Goal: Information Seeking & Learning: Learn about a topic

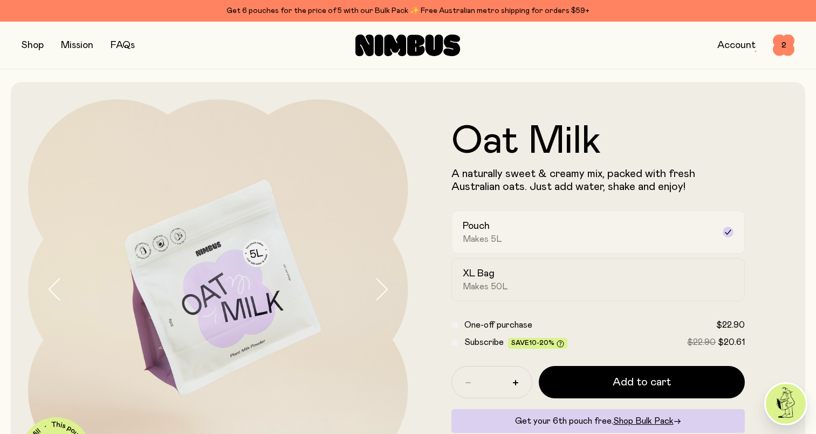
scroll to position [54, 0]
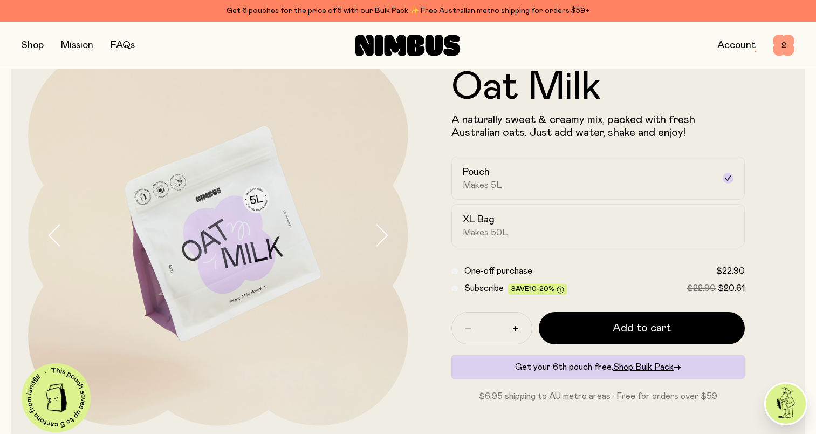
click at [786, 44] on span "2" at bounding box center [784, 46] width 22 height 22
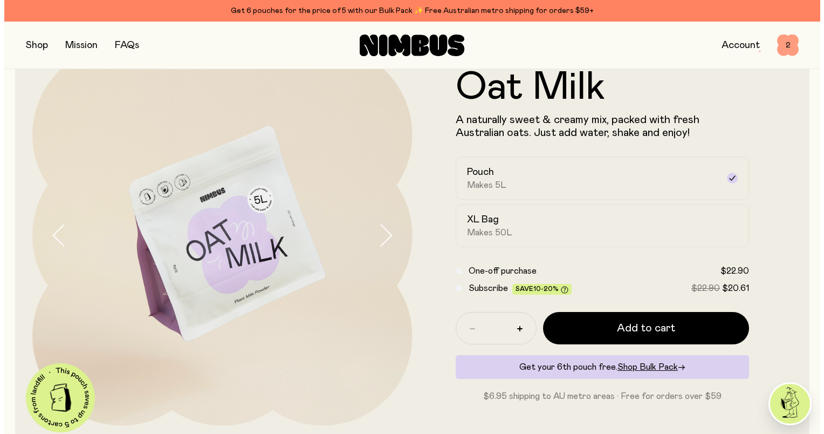
scroll to position [0, 0]
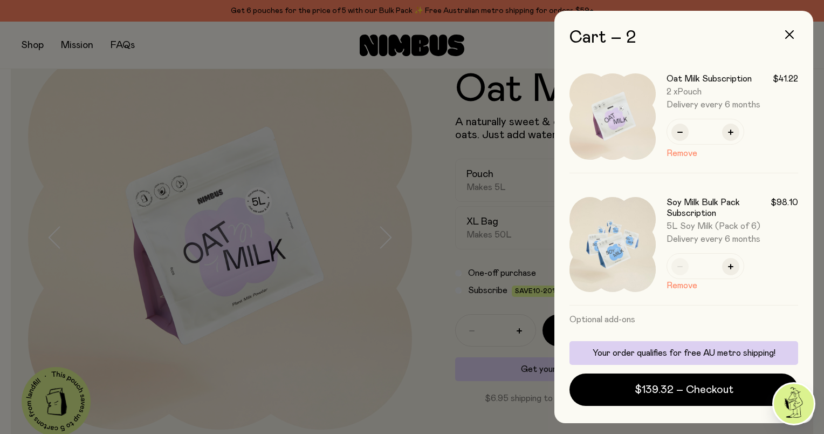
click at [384, 139] on div at bounding box center [412, 217] width 824 height 434
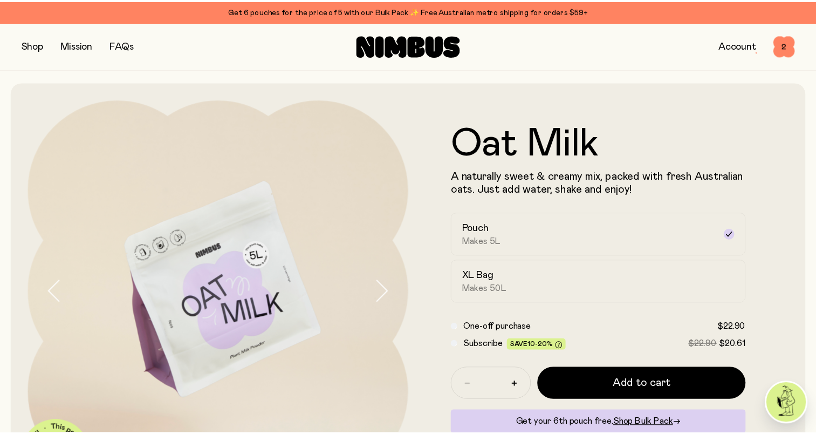
scroll to position [54, 0]
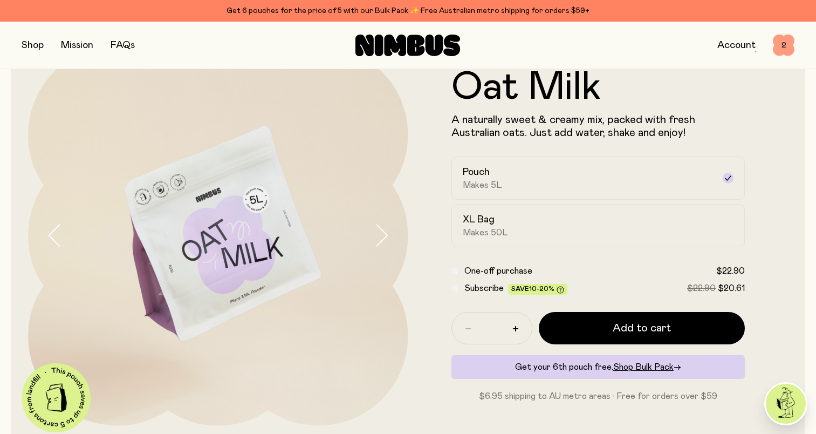
click at [789, 46] on span "2" at bounding box center [784, 46] width 22 height 22
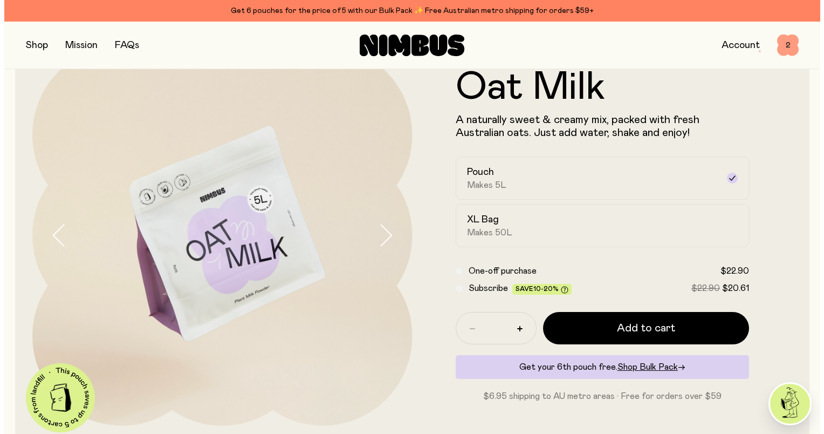
scroll to position [0, 0]
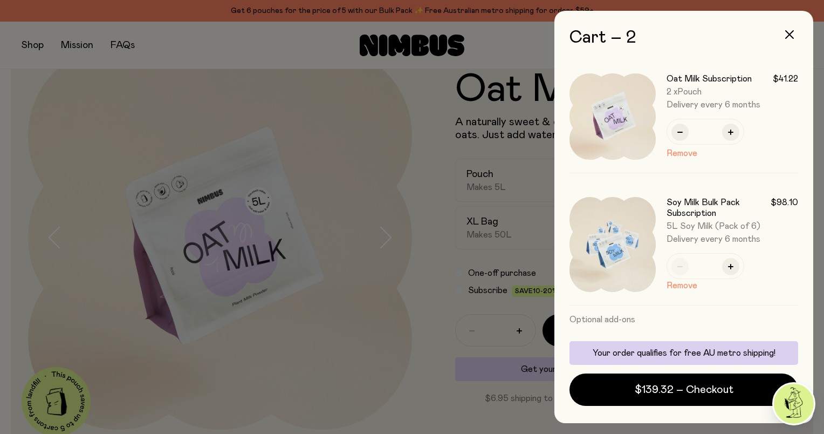
click at [414, 100] on div at bounding box center [412, 217] width 824 height 434
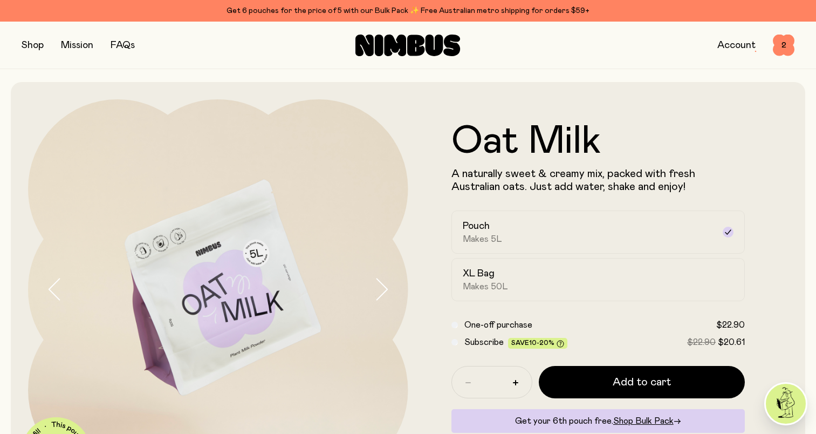
click at [737, 45] on link "Account" at bounding box center [736, 45] width 38 height 10
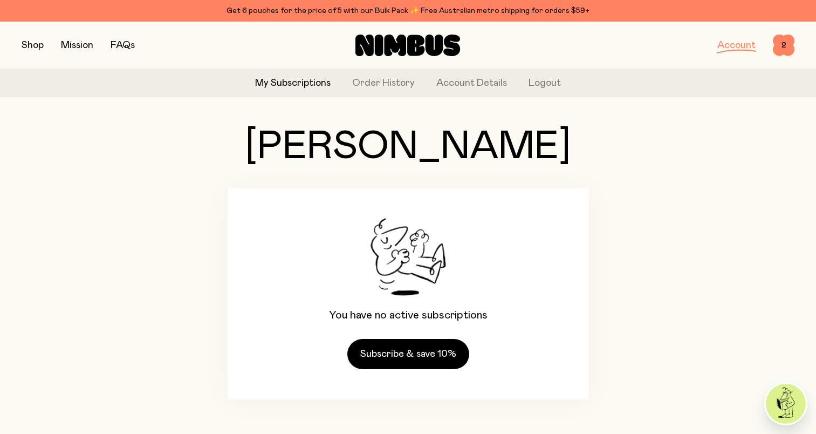
scroll to position [30, 0]
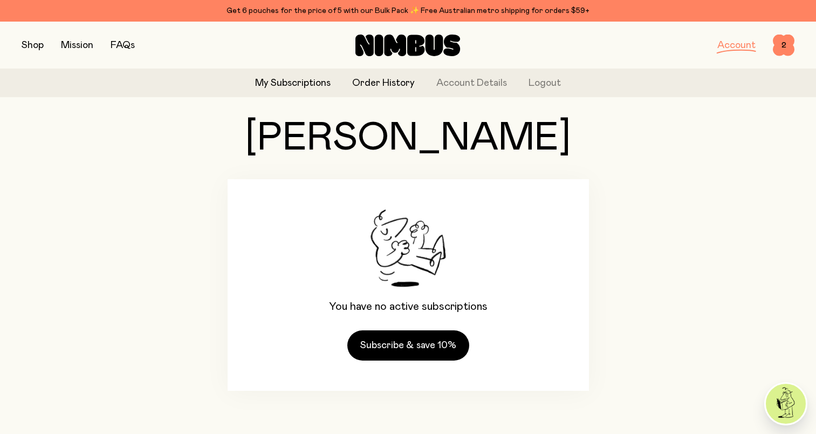
click at [389, 85] on link "Order History" at bounding box center [383, 83] width 63 height 15
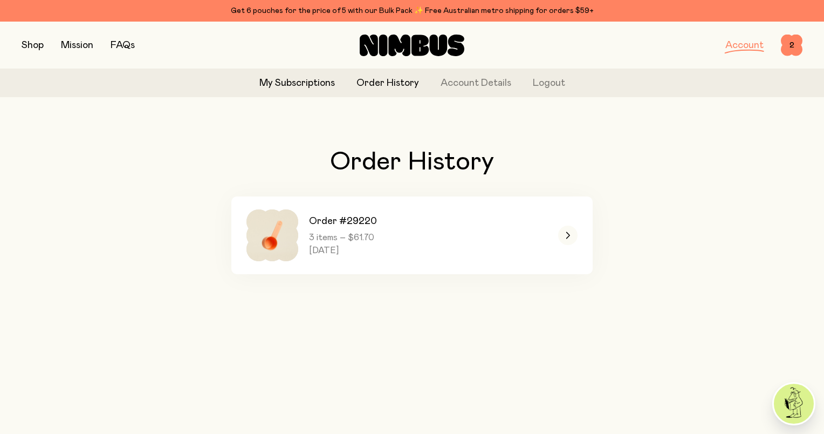
click at [263, 82] on link "My Subscriptions" at bounding box center [296, 83] width 75 height 15
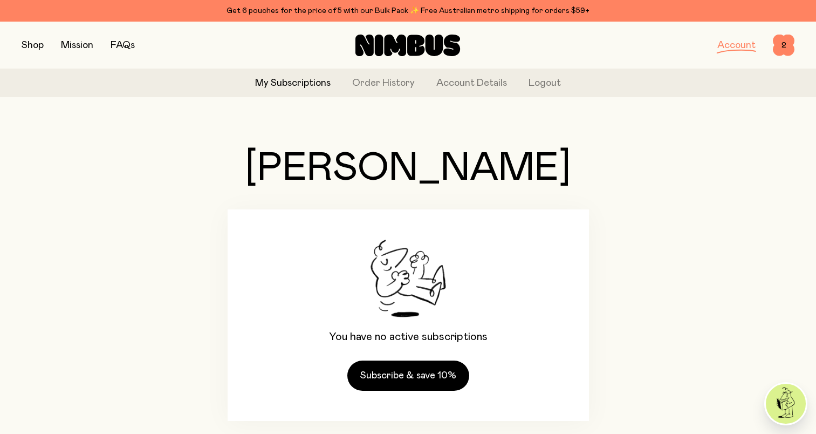
click at [123, 41] on link "FAQs" at bounding box center [123, 45] width 24 height 10
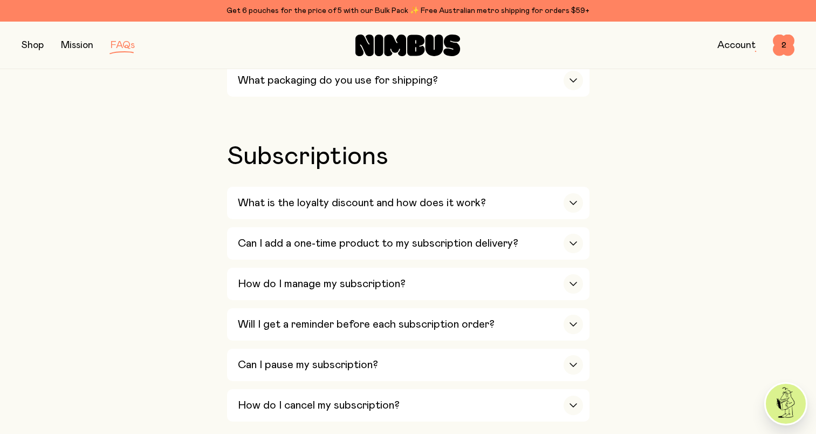
scroll to position [1240, 0]
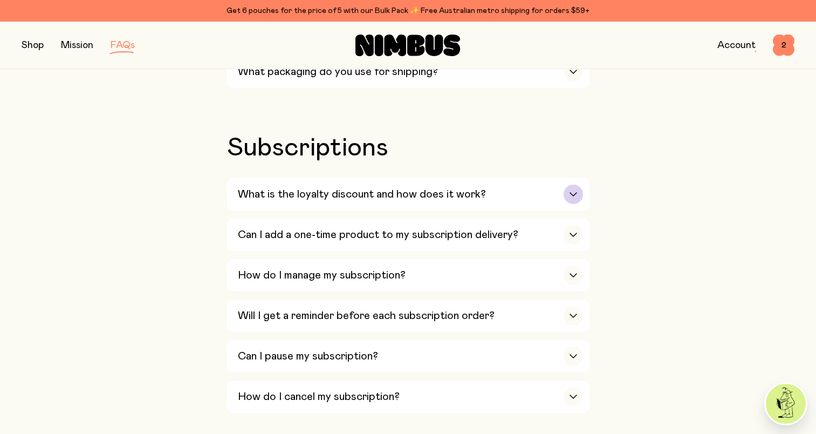
click at [523, 190] on div "What is the loyalty discount and how does it work?" at bounding box center [410, 194] width 345 height 32
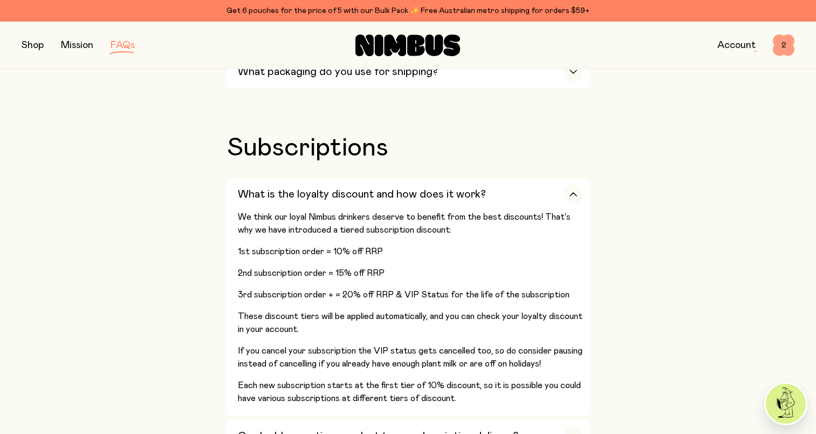
click at [787, 50] on span "2" at bounding box center [784, 46] width 22 height 22
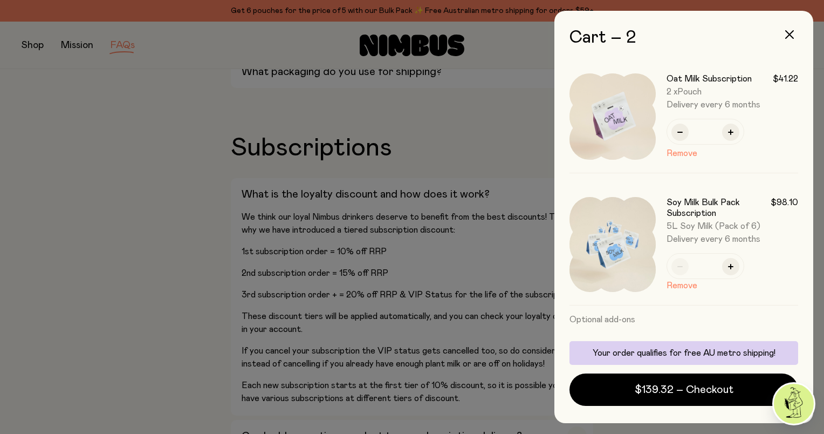
click at [186, 77] on div at bounding box center [412, 217] width 824 height 434
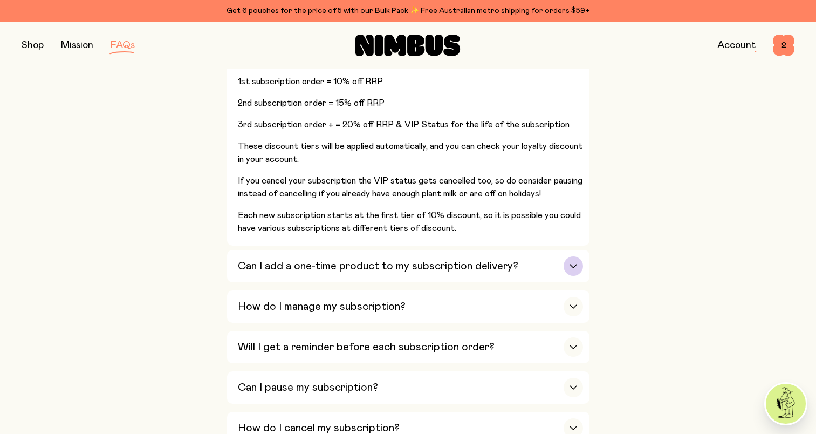
scroll to position [1456, 0]
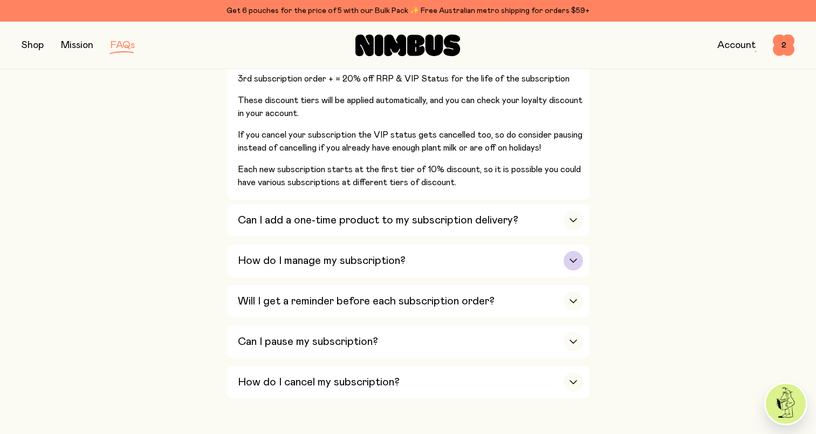
click at [564, 244] on div "How do I manage my subscription?" at bounding box center [410, 260] width 345 height 32
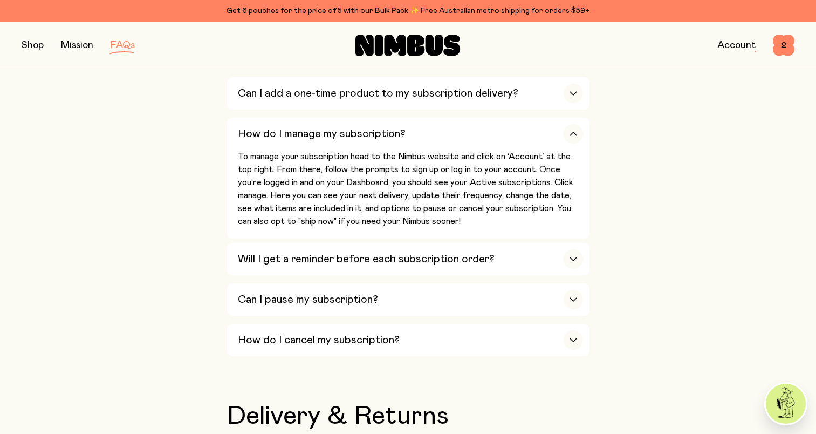
scroll to position [1348, 0]
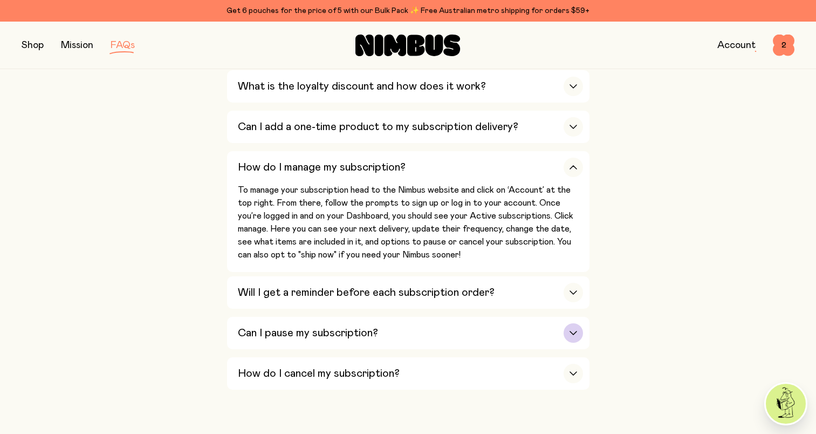
click at [535, 317] on div "Can I pause my subscription?" at bounding box center [410, 333] width 345 height 32
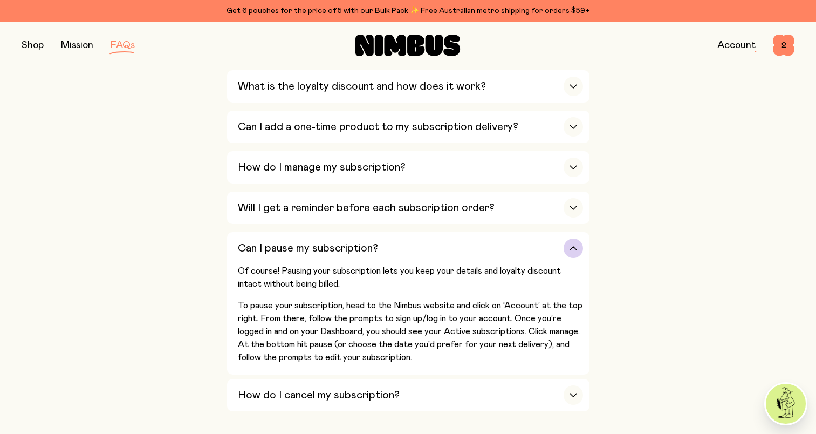
click at [503, 379] on div "How do I cancel my subscription?" at bounding box center [410, 395] width 345 height 32
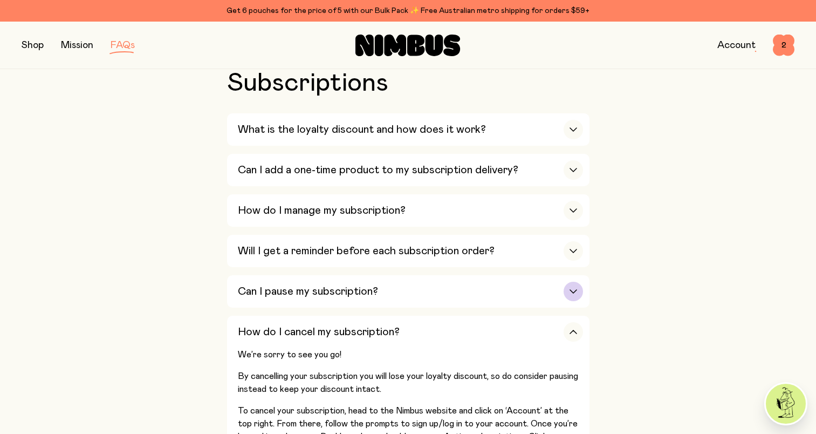
scroll to position [1294, 0]
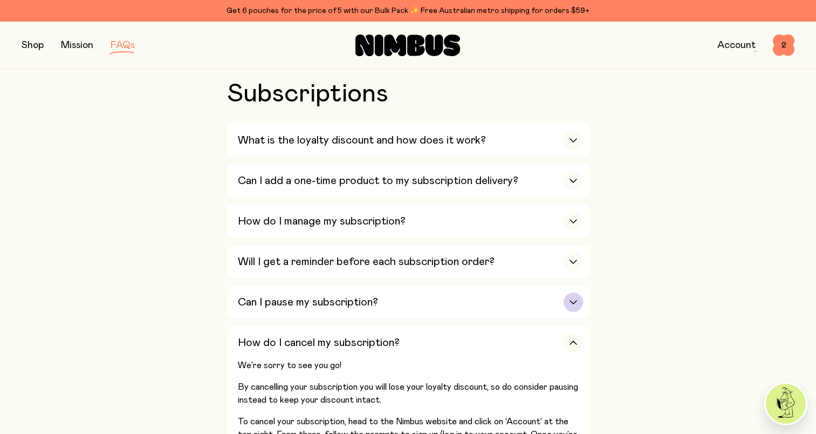
click at [570, 300] on icon "button" at bounding box center [573, 302] width 9 height 4
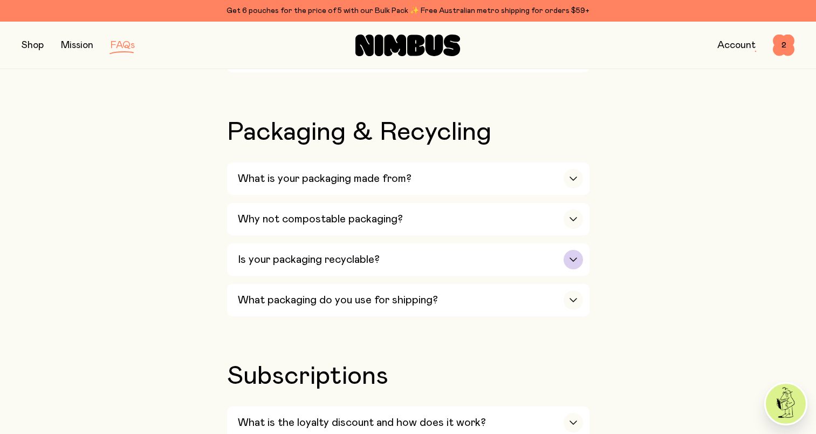
scroll to position [1025, 0]
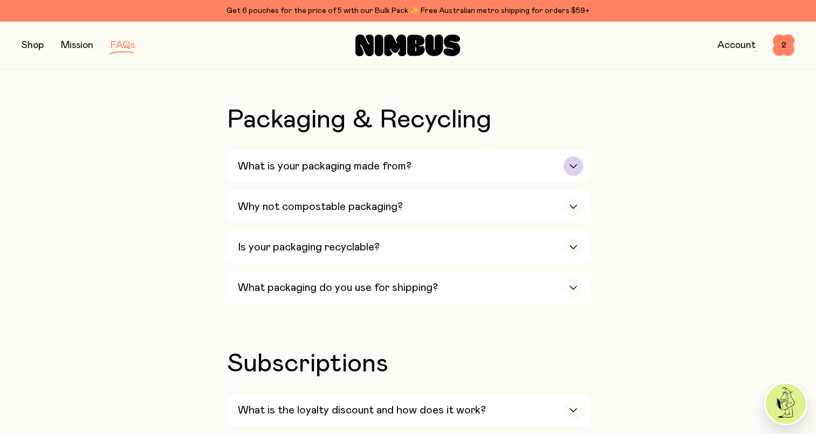
click at [571, 164] on icon "button" at bounding box center [573, 166] width 9 height 4
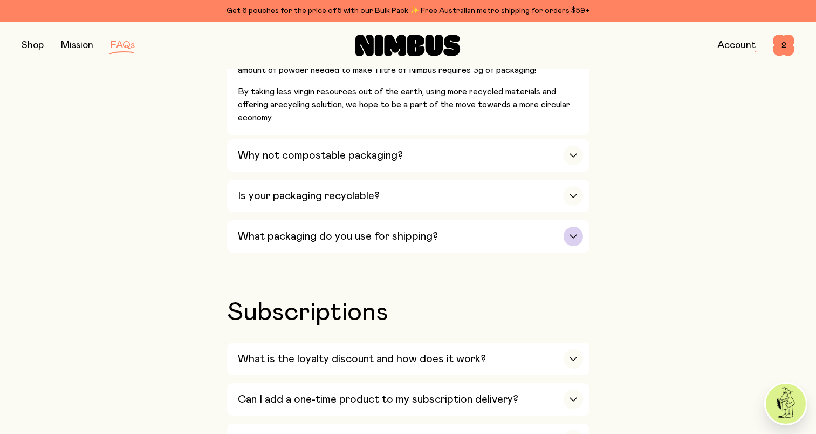
scroll to position [1402, 0]
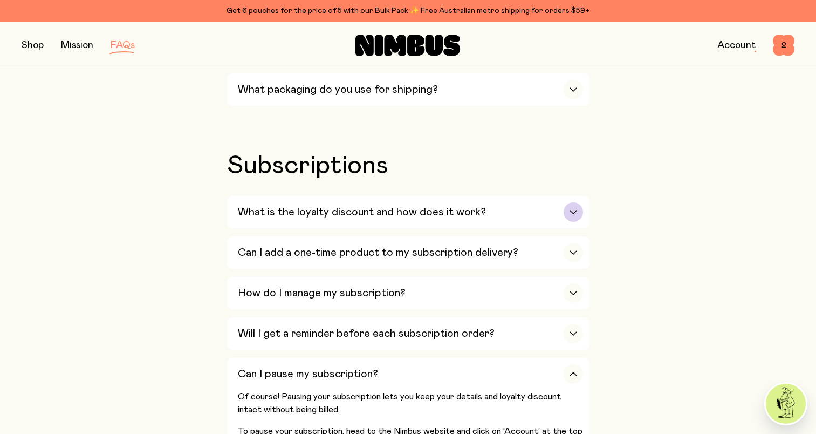
click at [575, 202] on div "button" at bounding box center [573, 211] width 19 height 19
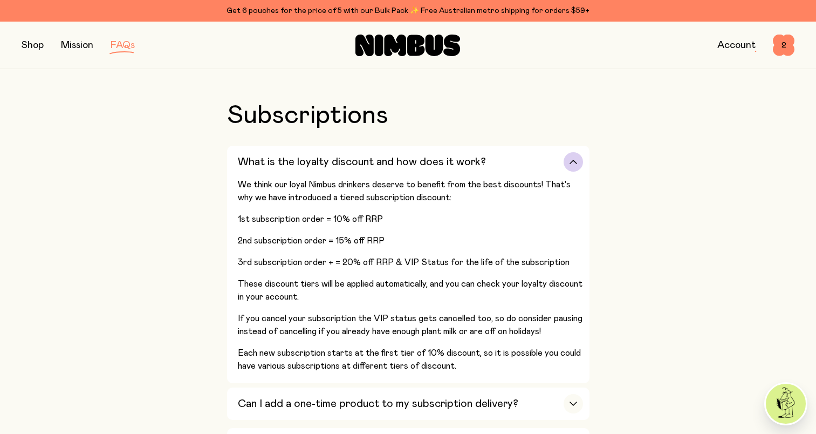
scroll to position [1510, 0]
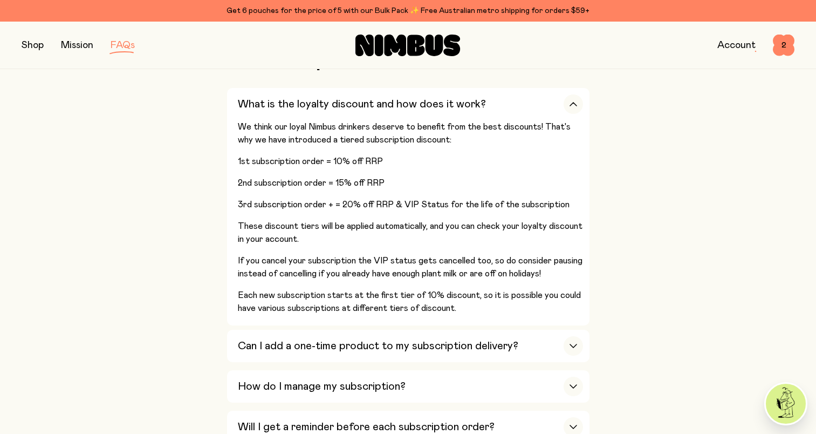
click at [33, 46] on button "button" at bounding box center [33, 45] width 22 height 15
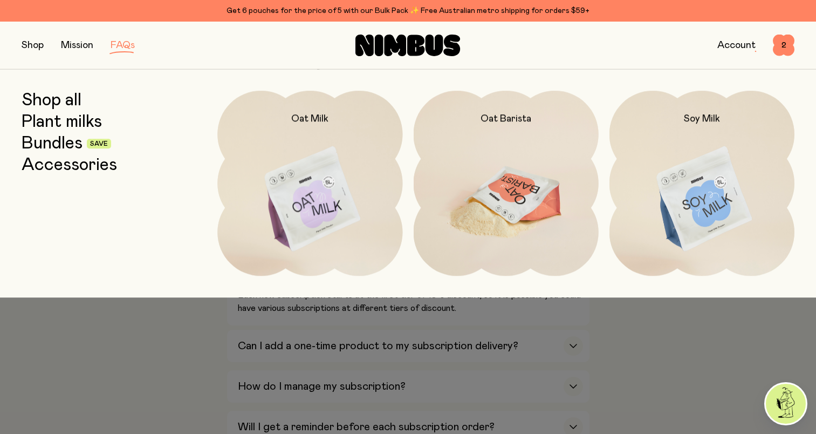
click at [503, 204] on img at bounding box center [506, 199] width 185 height 217
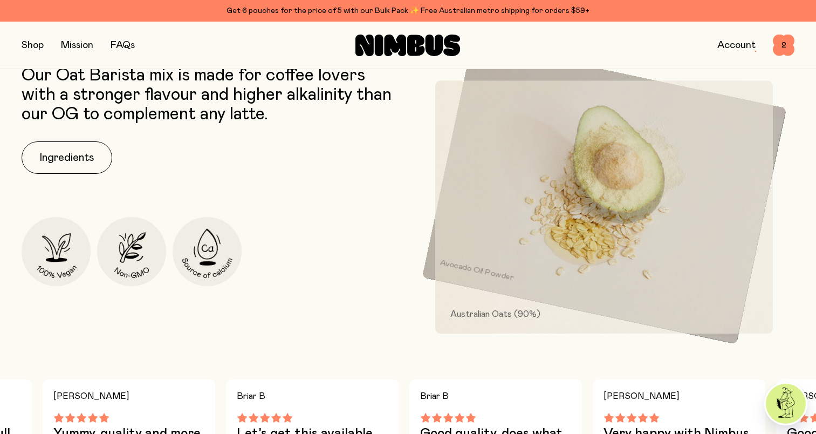
scroll to position [485, 0]
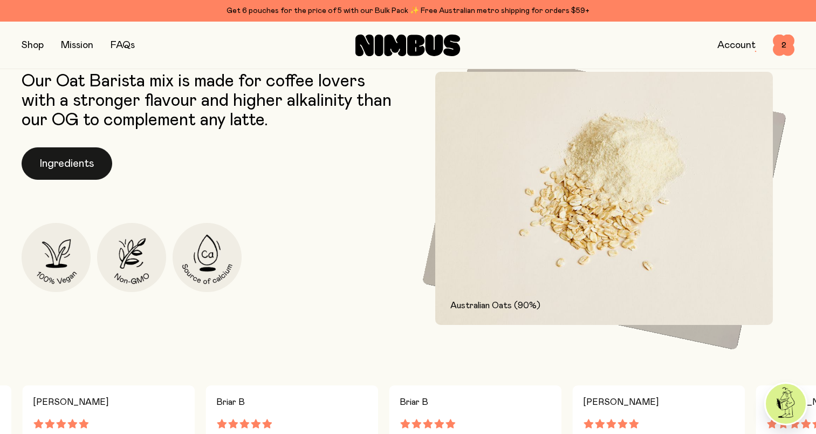
click at [58, 164] on button "Ingredients" at bounding box center [67, 163] width 91 height 32
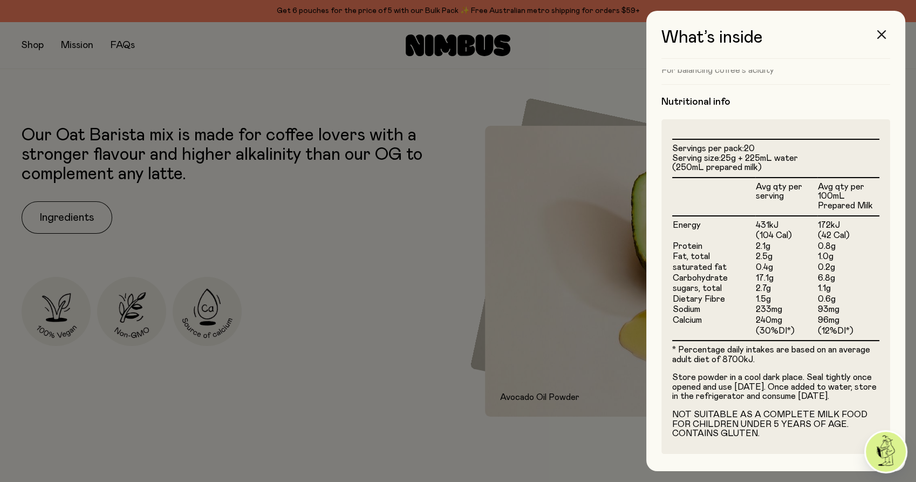
scroll to position [263, 0]
click at [350, 299] on div at bounding box center [458, 241] width 916 height 482
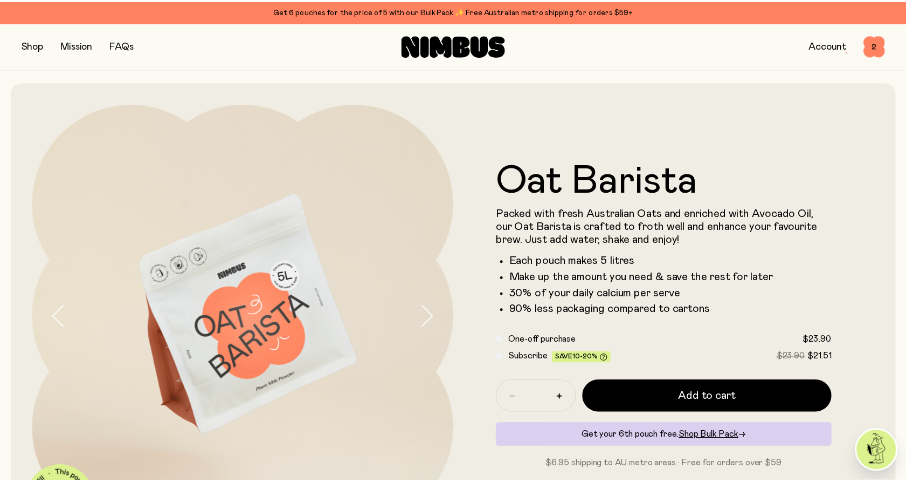
scroll to position [485, 0]
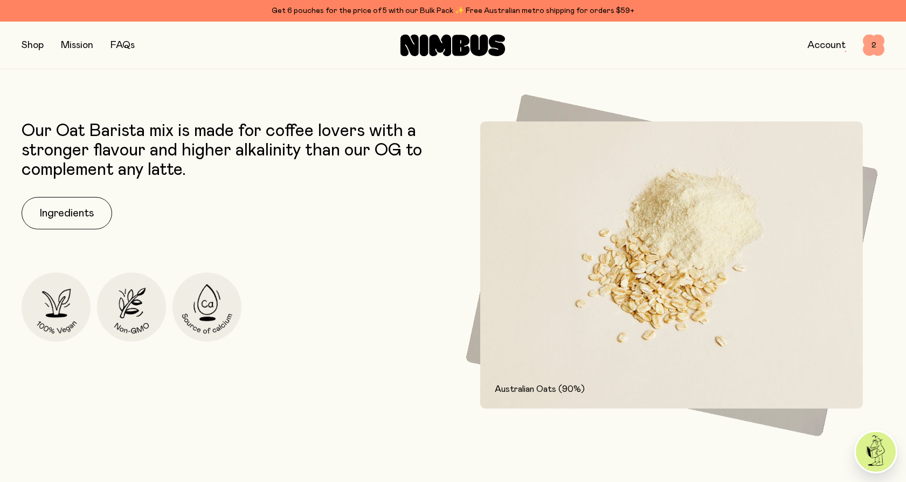
click at [815, 44] on span "2" at bounding box center [874, 46] width 22 height 22
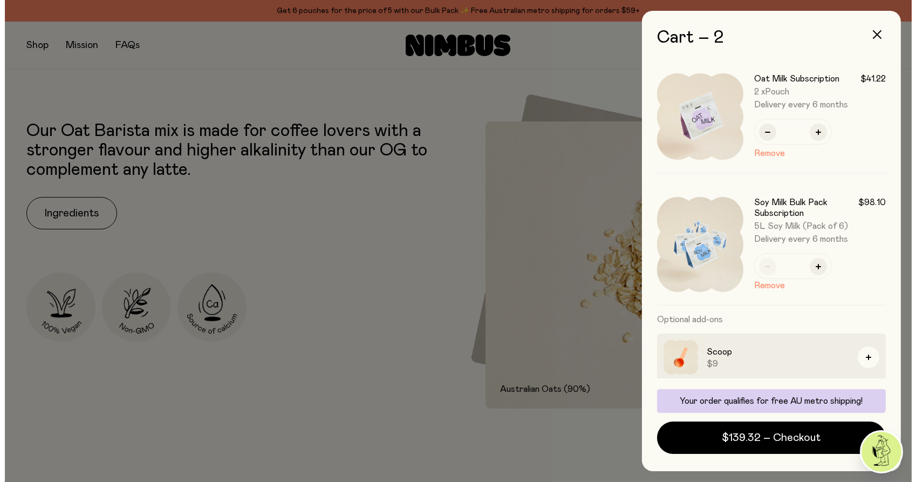
scroll to position [0, 0]
